Goal: Information Seeking & Learning: Learn about a topic

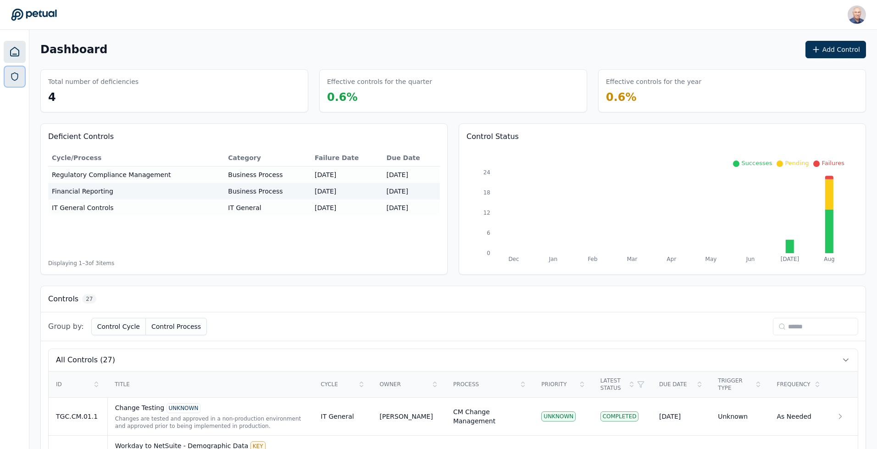
click at [17, 72] on icon at bounding box center [14, 76] width 9 height 9
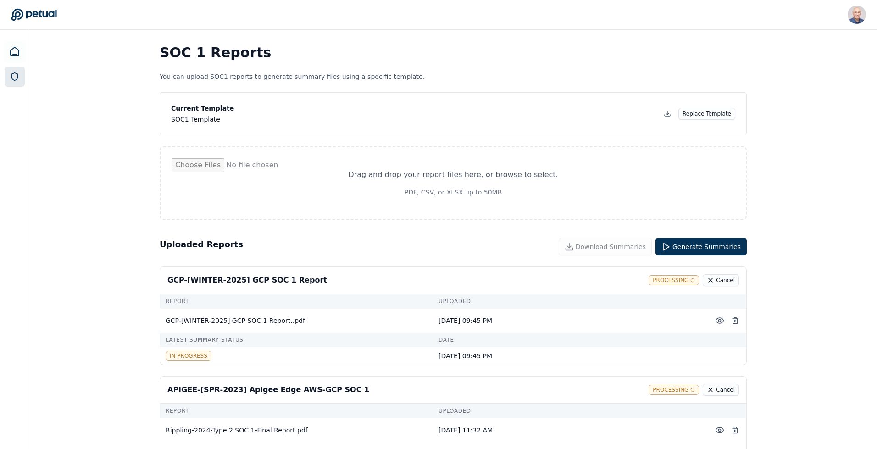
click at [205, 285] on div "GCP-[WINTER-2025] GCP SOC 1 Report" at bounding box center [247, 280] width 160 height 11
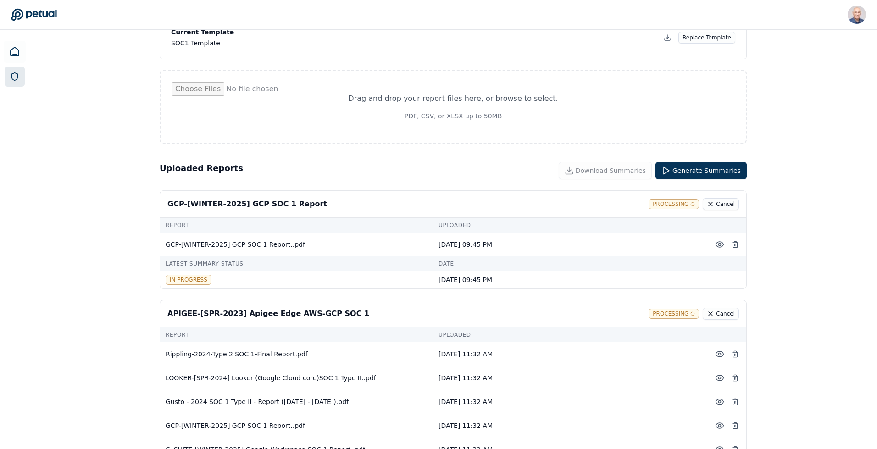
scroll to position [189, 0]
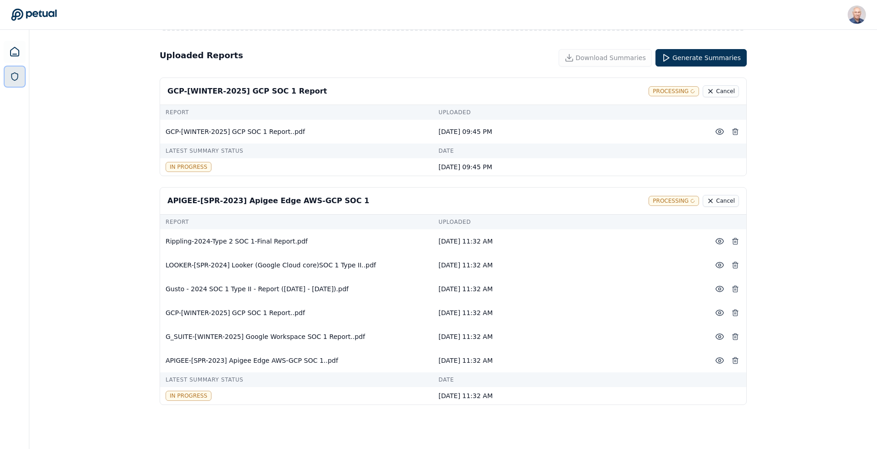
click at [13, 69] on link at bounding box center [15, 76] width 20 height 20
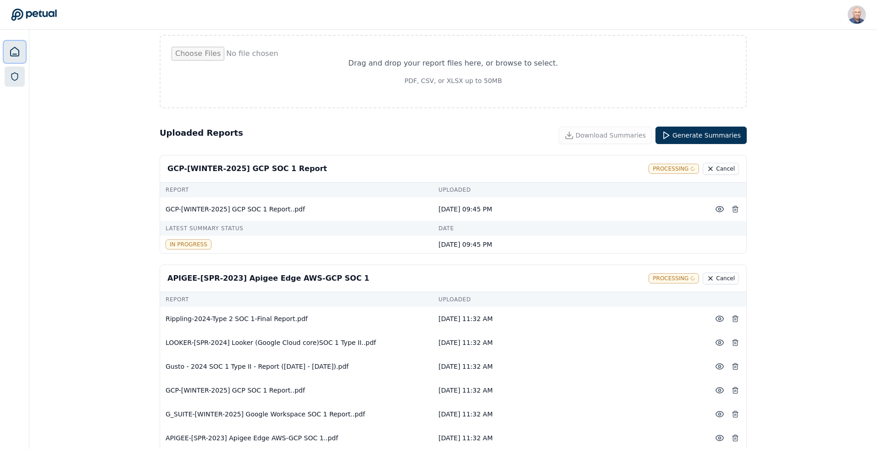
click at [18, 50] on icon at bounding box center [15, 51] width 8 height 9
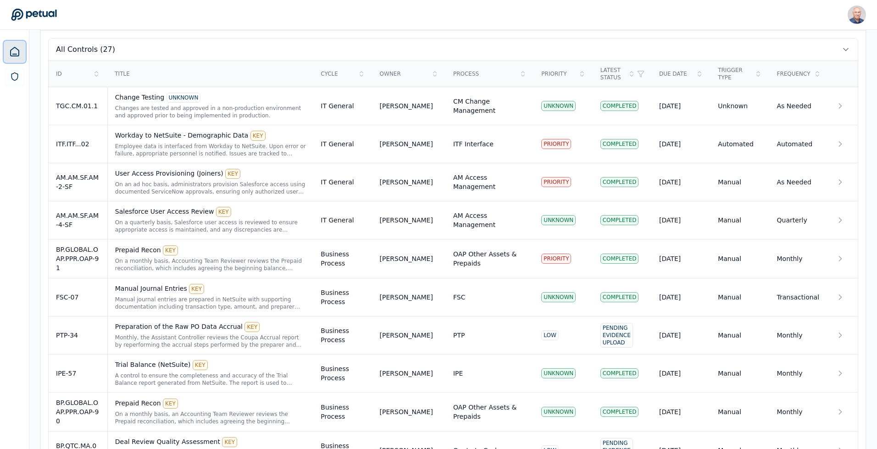
scroll to position [294, 0]
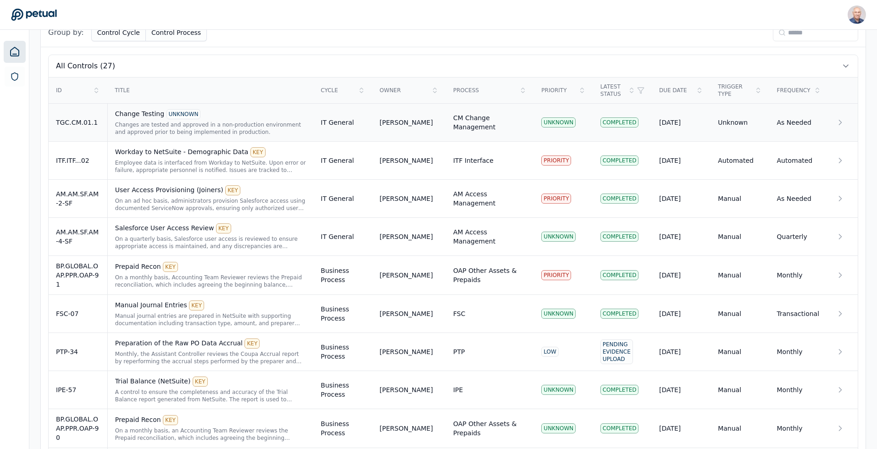
click at [183, 125] on div "Changes are tested and approved in a non-production environment and approved pr…" at bounding box center [210, 128] width 191 height 15
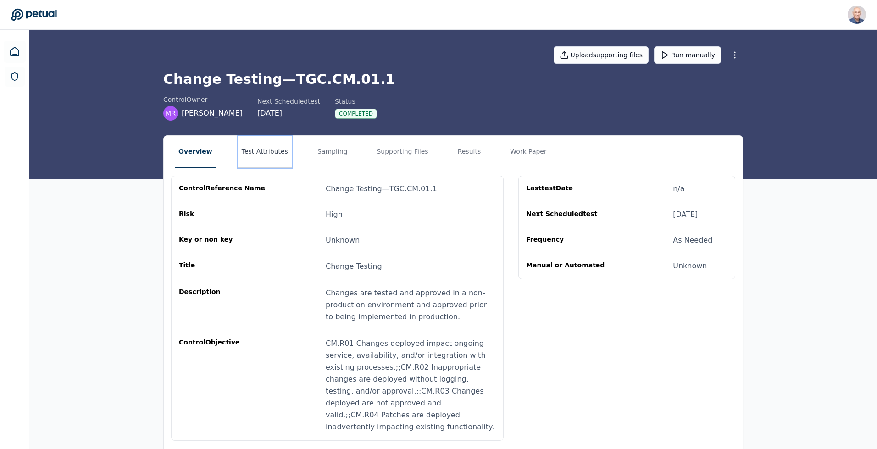
click at [258, 156] on button "Test Attributes" at bounding box center [265, 152] width 54 height 32
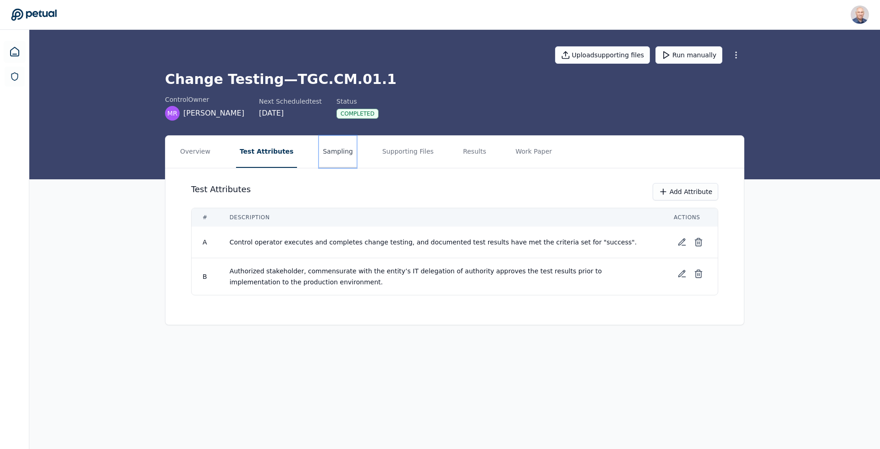
click at [319, 149] on button "Sampling" at bounding box center [338, 152] width 38 height 32
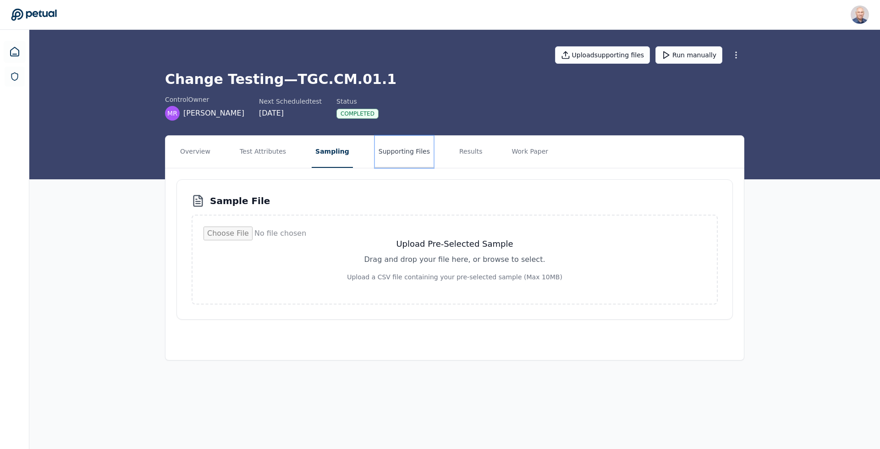
click at [384, 154] on button "Supporting Files" at bounding box center [404, 152] width 59 height 32
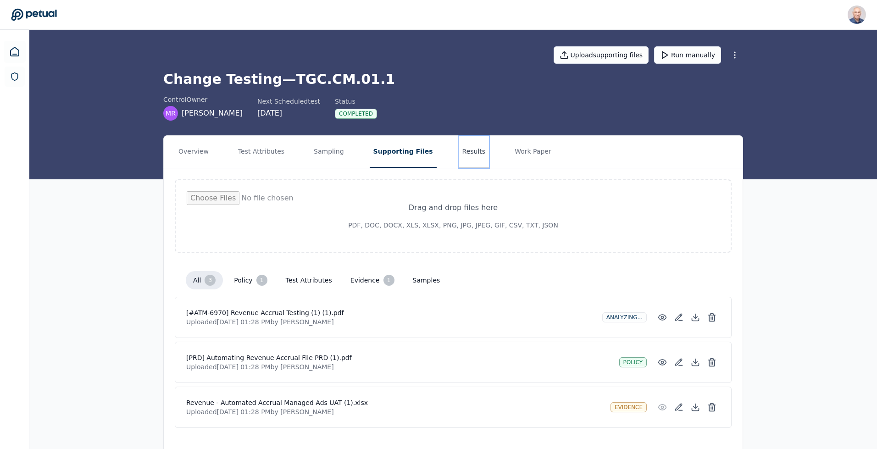
click at [459, 154] on button "Results" at bounding box center [474, 152] width 31 height 32
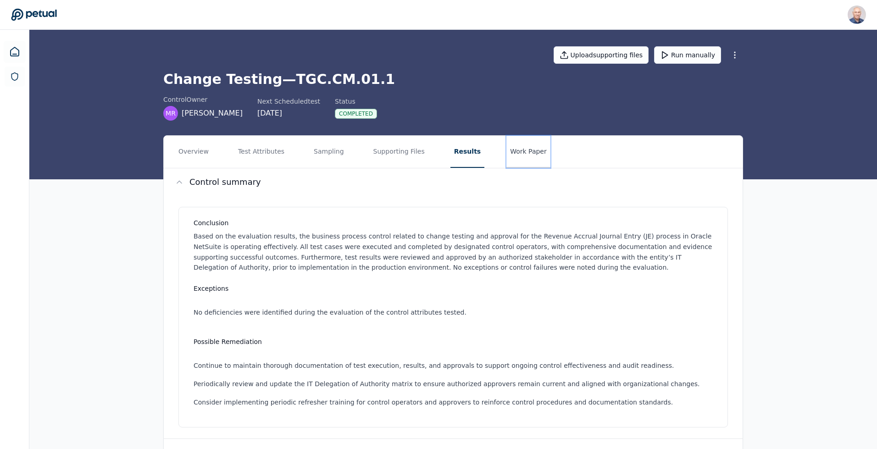
click at [506, 149] on button "Work Paper" at bounding box center [528, 152] width 44 height 32
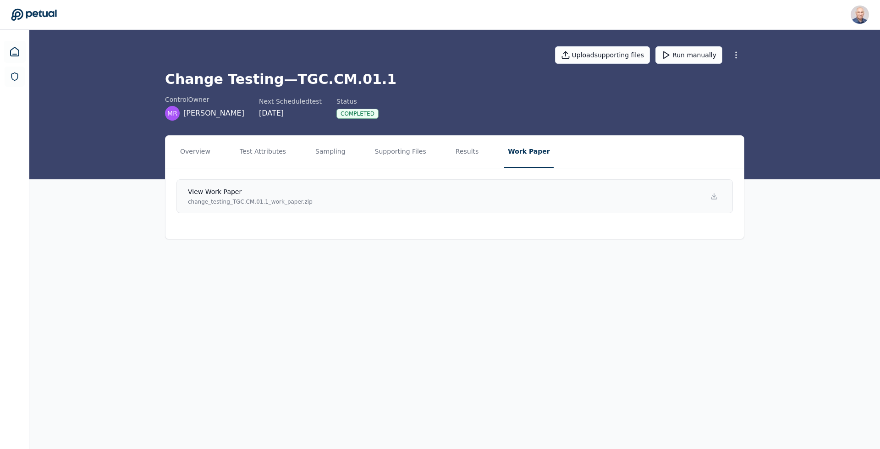
click at [281, 201] on p "change_testing_TGC.CM.01.1_work_paper.zip" at bounding box center [250, 201] width 125 height 7
